Goal: Transaction & Acquisition: Purchase product/service

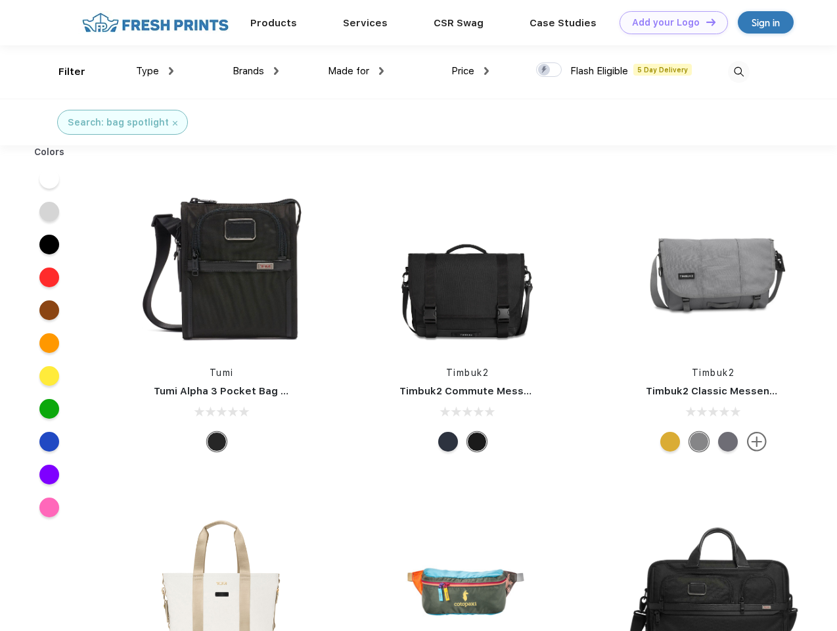
click at [669, 22] on link "Add your Logo Design Tool" at bounding box center [673, 22] width 108 height 23
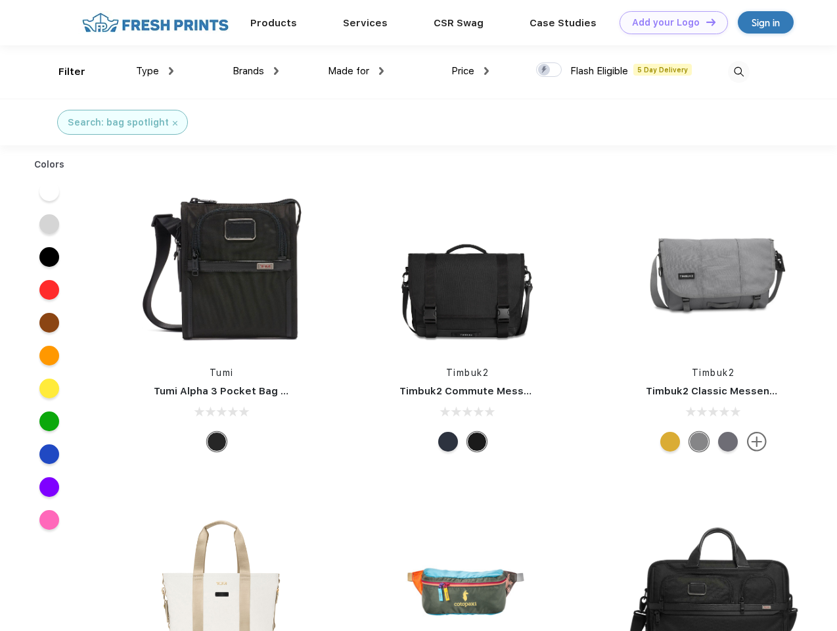
click at [63, 72] on div "Filter" at bounding box center [71, 71] width 27 height 15
click at [155, 71] on span "Type" at bounding box center [147, 71] width 23 height 12
click at [256, 71] on span "Brands" at bounding box center [249, 71] width 32 height 12
click at [356, 71] on span "Made for" at bounding box center [348, 71] width 41 height 12
click at [470, 71] on span "Price" at bounding box center [462, 71] width 23 height 12
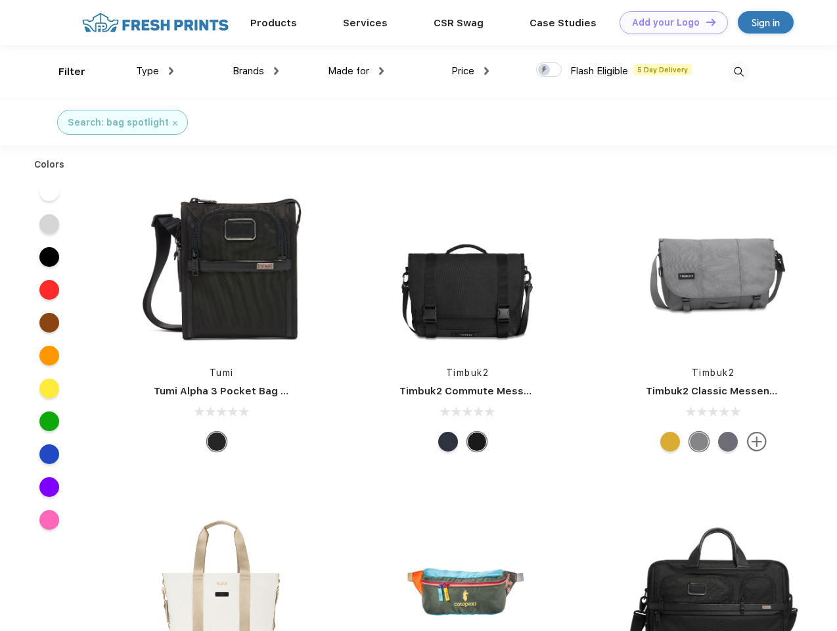
click at [549, 70] on div at bounding box center [549, 69] width 26 height 14
click at [545, 70] on input "checkbox" at bounding box center [540, 66] width 9 height 9
click at [738, 72] on img at bounding box center [739, 72] width 22 height 22
click at [49, 179] on div at bounding box center [49, 191] width 51 height 33
click at [49, 212] on div at bounding box center [49, 224] width 51 height 33
